Goal: Task Accomplishment & Management: Use online tool/utility

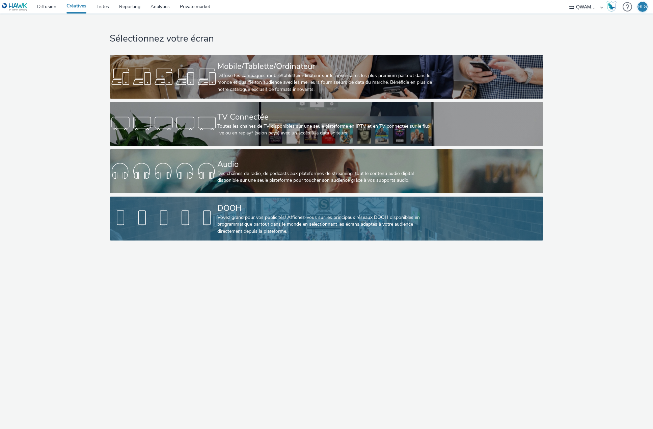
click at [232, 209] on div "DOOH" at bounding box center [325, 208] width 216 height 12
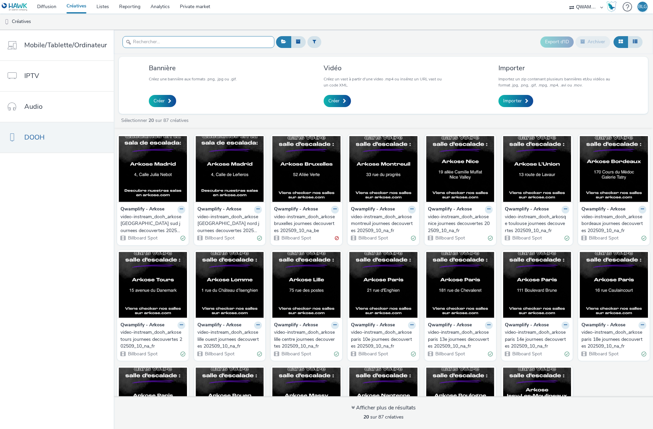
click at [210, 44] on input "text" at bounding box center [199, 42] width 152 height 12
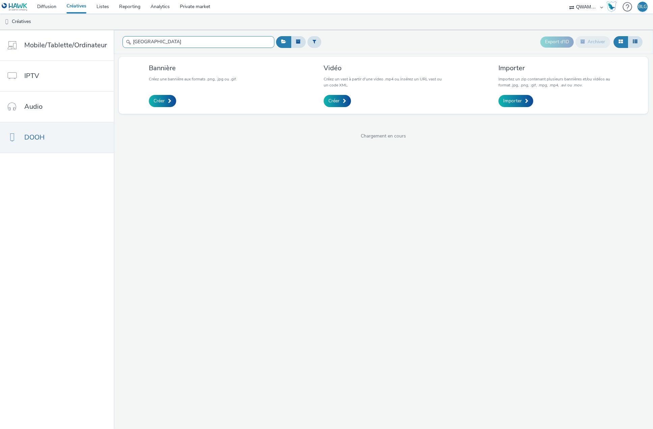
type input "[GEOGRAPHIC_DATA]"
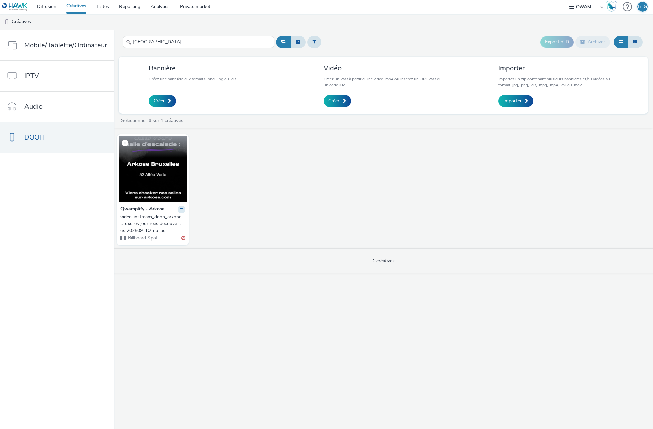
click at [167, 195] on img at bounding box center [153, 169] width 68 height 66
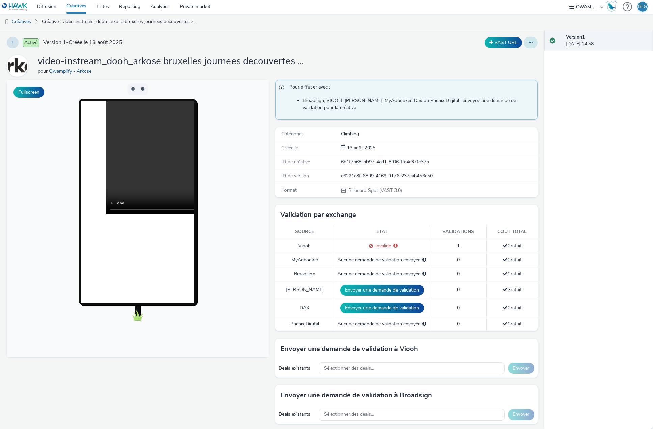
click at [529, 44] on icon at bounding box center [531, 42] width 4 height 5
click at [514, 55] on link "Modifier" at bounding box center [512, 56] width 51 height 14
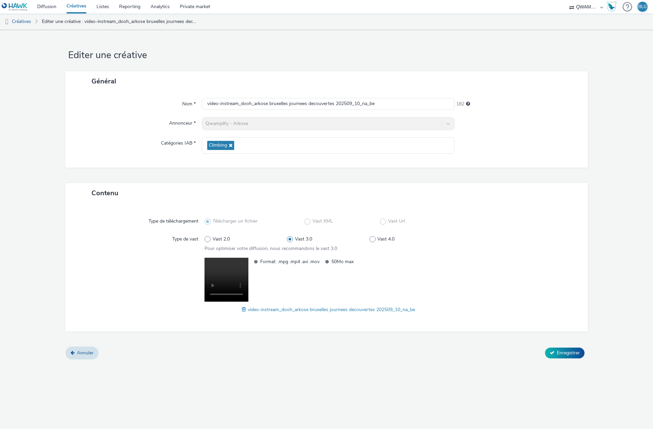
click at [245, 309] on span at bounding box center [245, 309] width 6 height 7
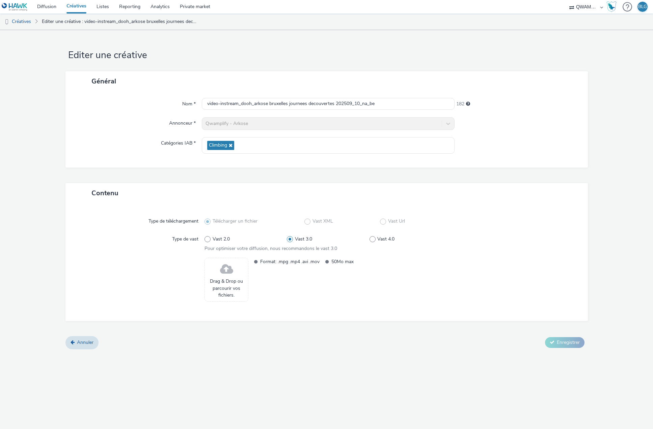
click at [225, 276] on span at bounding box center [226, 269] width 13 height 18
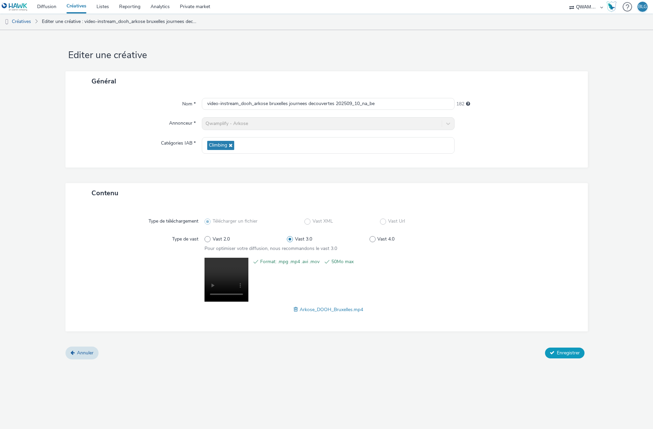
click at [569, 352] on span "Enregistrer" at bounding box center [568, 352] width 23 height 6
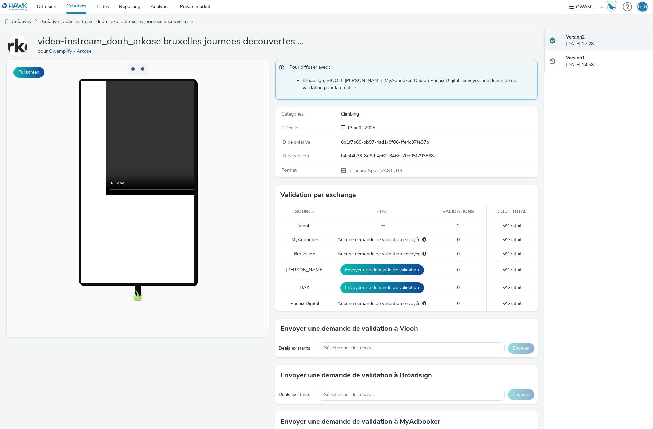
scroll to position [34, 0]
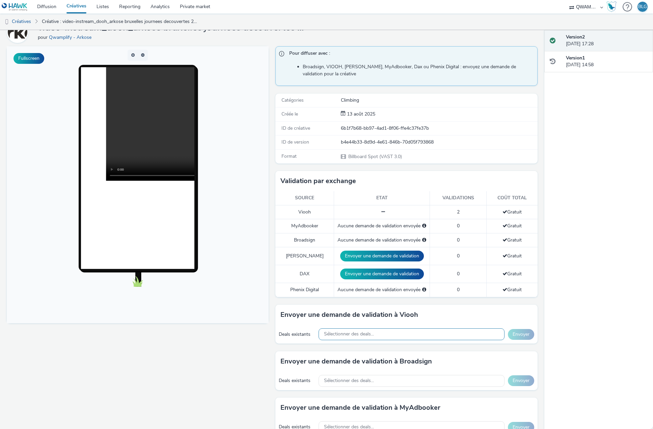
click at [390, 334] on div "Sélectionner des deals..." at bounding box center [412, 334] width 186 height 12
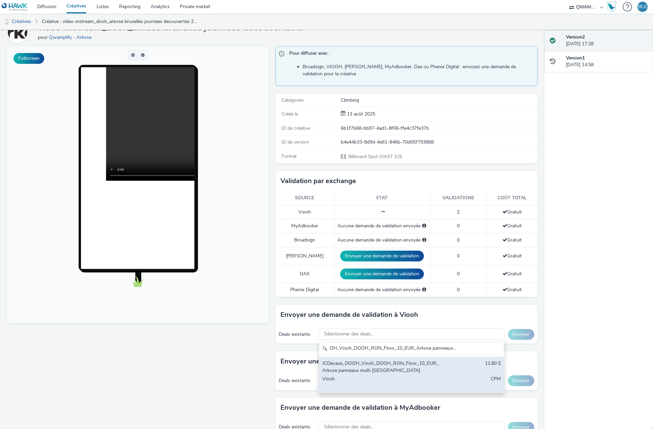
type input "JCDecaux_DOOH_Viooh_DOOH_RON_Floor_10_EUR_Arkose panneaux multi [GEOGRAPHIC_DAT…"
click at [378, 365] on div "JCDecaux_DOOH_Viooh_DOOH_RON_Floor_10_EUR_Arkose panneaux multi [GEOGRAPHIC_DAT…" at bounding box center [381, 367] width 118 height 14
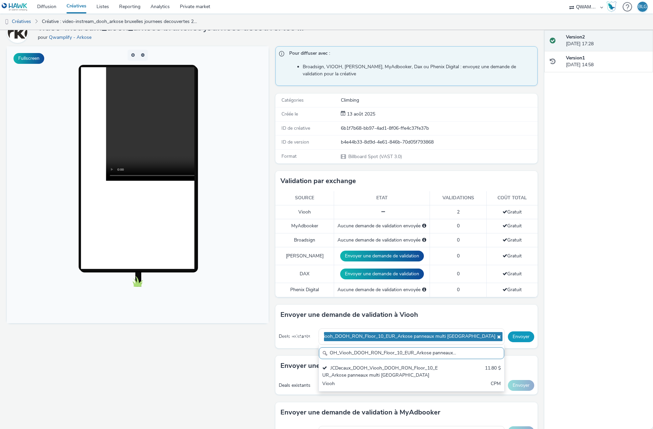
click at [520, 335] on button "Envoyer" at bounding box center [521, 336] width 26 height 11
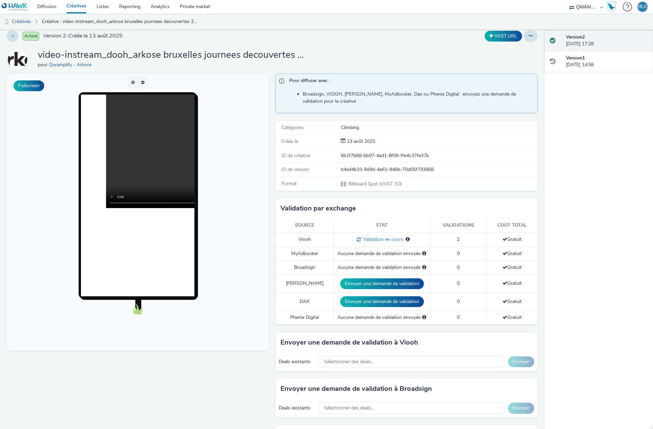
scroll to position [0, 0]
